Goal: Check status: Check status

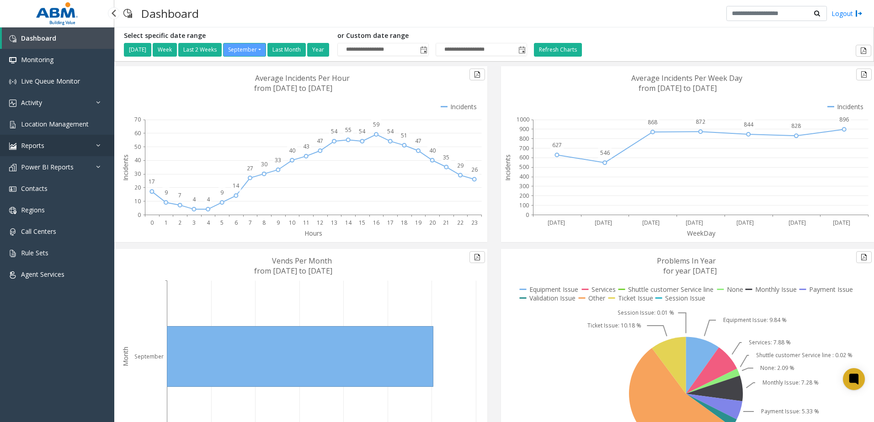
click at [37, 144] on span "Reports" at bounding box center [32, 145] width 23 height 9
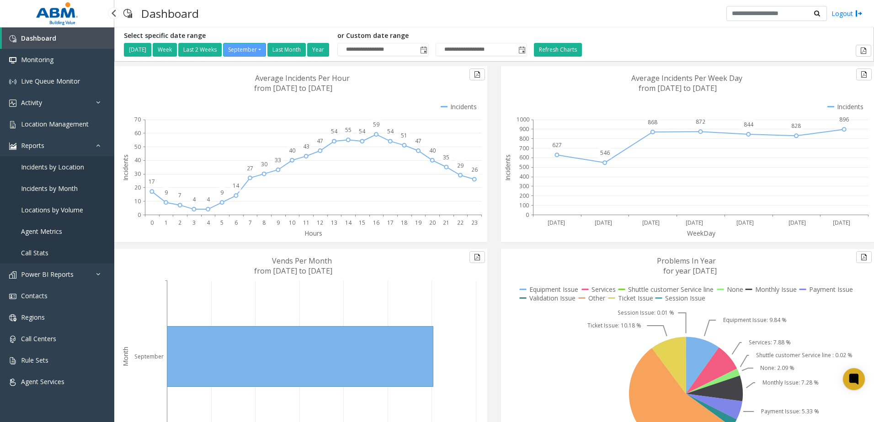
click at [66, 229] on link "Agent Metrics" at bounding box center [57, 231] width 114 height 21
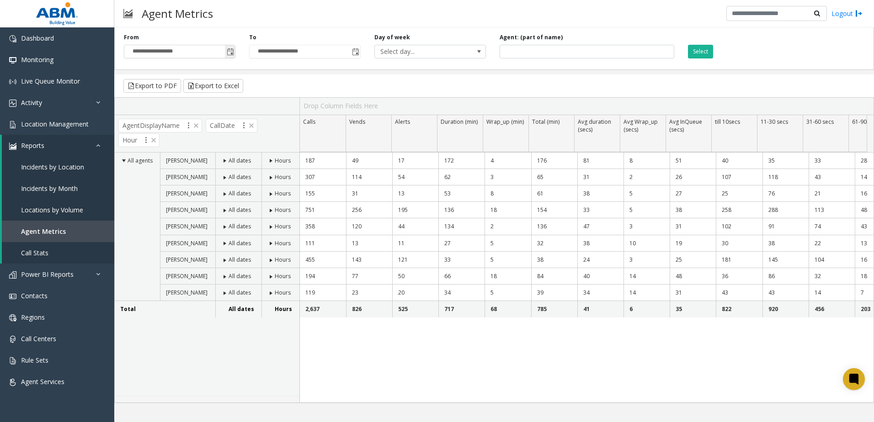
click at [230, 54] on span "Toggle popup" at bounding box center [230, 51] width 7 height 7
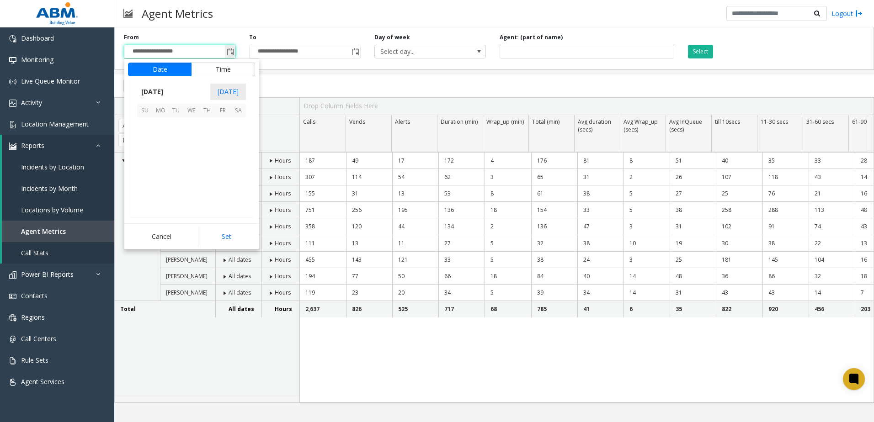
scroll to position [163981, 0]
click at [204, 155] on span "18" at bounding box center [207, 156] width 16 height 16
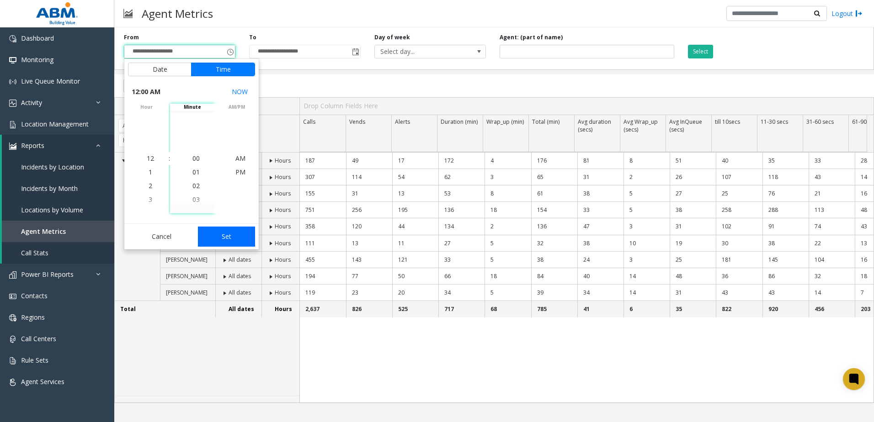
click at [227, 241] on button "Set" at bounding box center [227, 237] width 58 height 20
type input "**********"
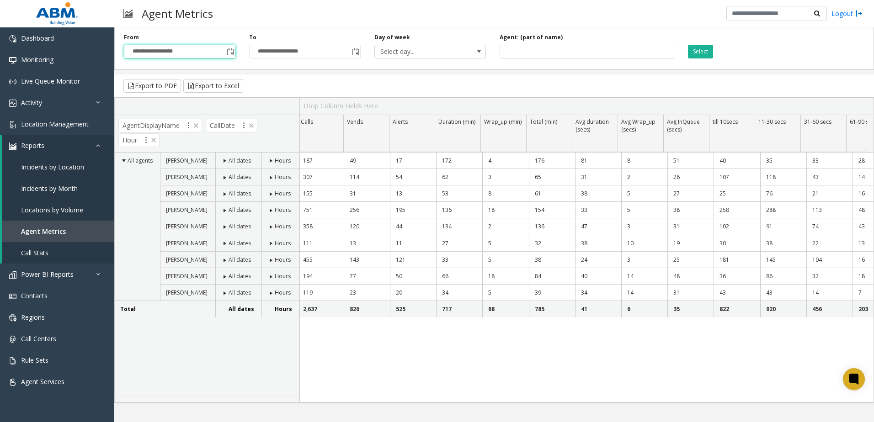
scroll to position [0, 0]
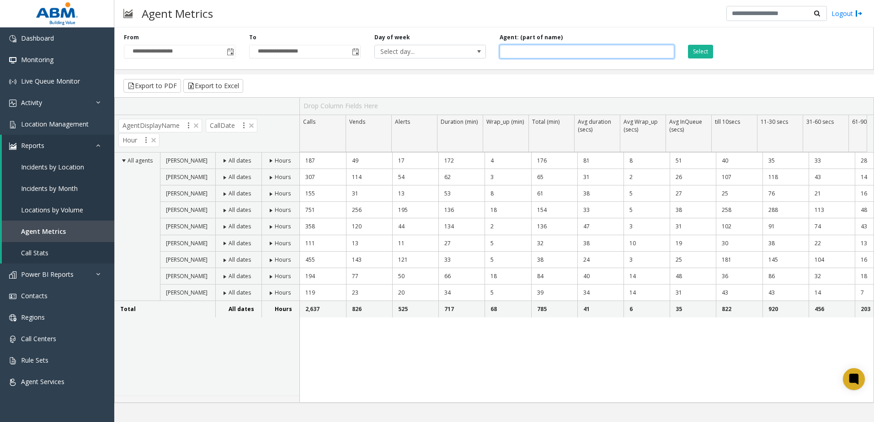
click at [521, 46] on input at bounding box center [586, 52] width 174 height 14
type input "**********"
click at [701, 46] on button "Select" at bounding box center [700, 52] width 25 height 14
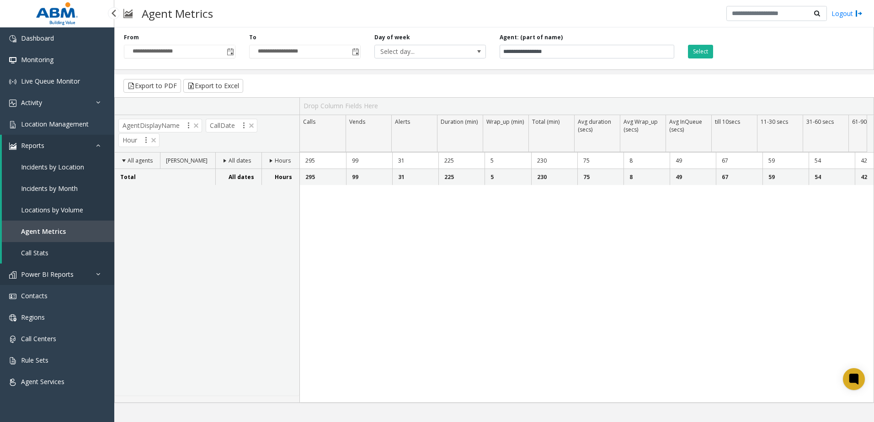
click at [68, 272] on span "Power BI Reports" at bounding box center [47, 274] width 53 height 9
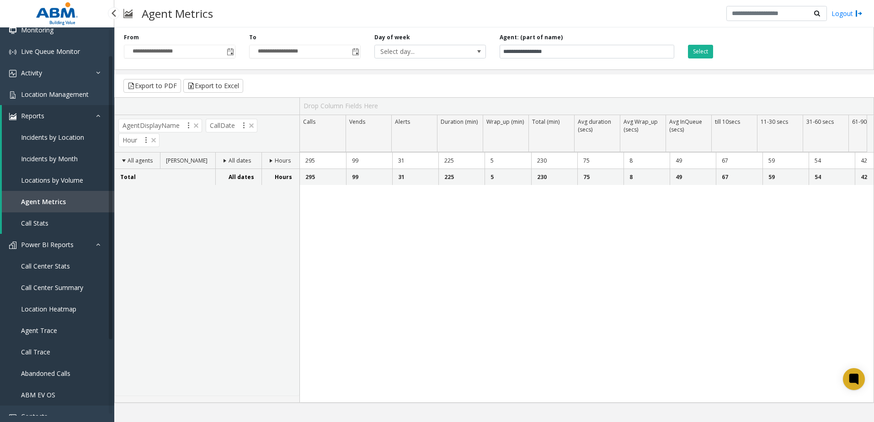
scroll to position [46, 0]
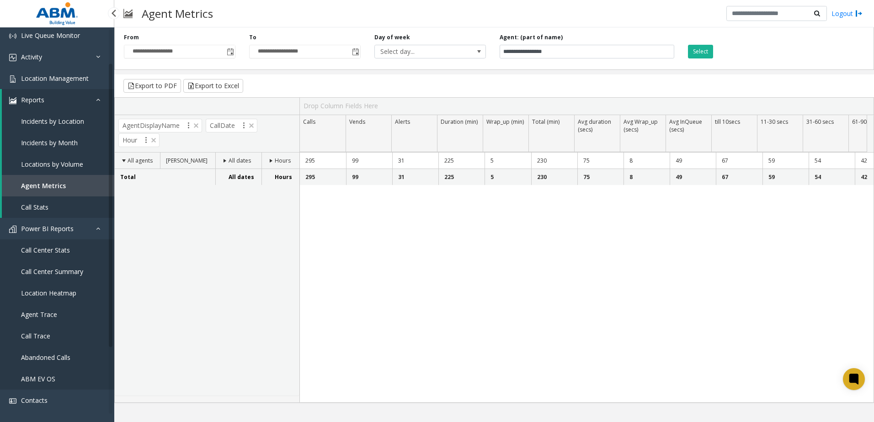
click at [67, 314] on link "Agent Trace" at bounding box center [57, 314] width 114 height 21
